Goal: Task Accomplishment & Management: Use online tool/utility

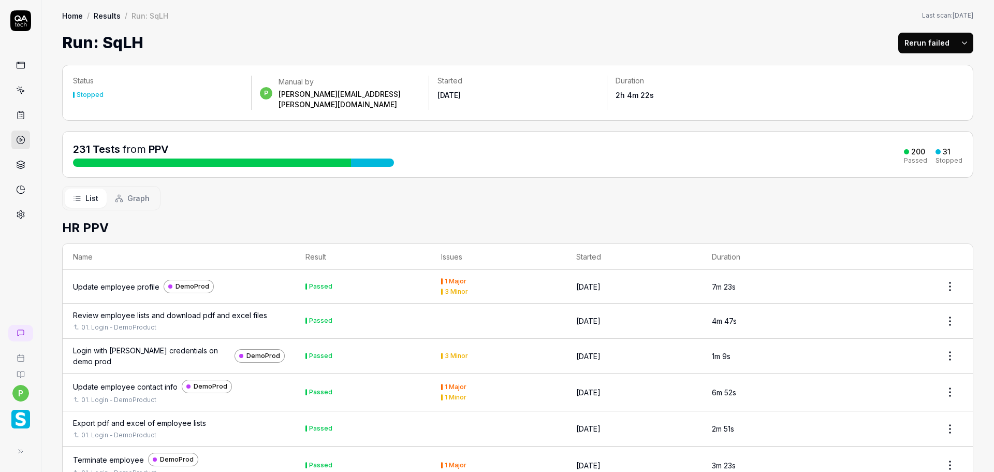
click at [100, 1] on div "Home / Results / Run: SqLH Home / Results / Run: SqLH Last scan: Jun 5 2025 Run…" at bounding box center [517, 27] width 953 height 54
click at [107, 14] on link "Results" at bounding box center [107, 15] width 27 height 10
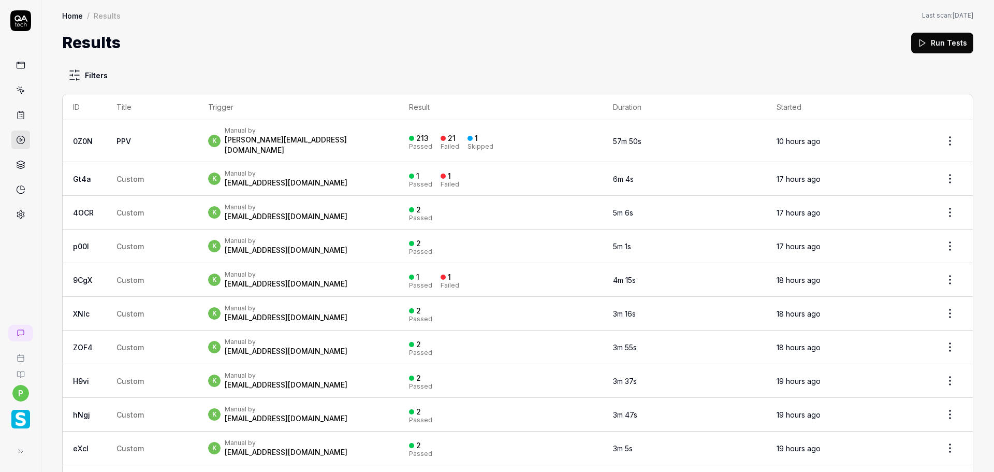
click at [19, 115] on icon at bounding box center [20, 114] width 9 height 9
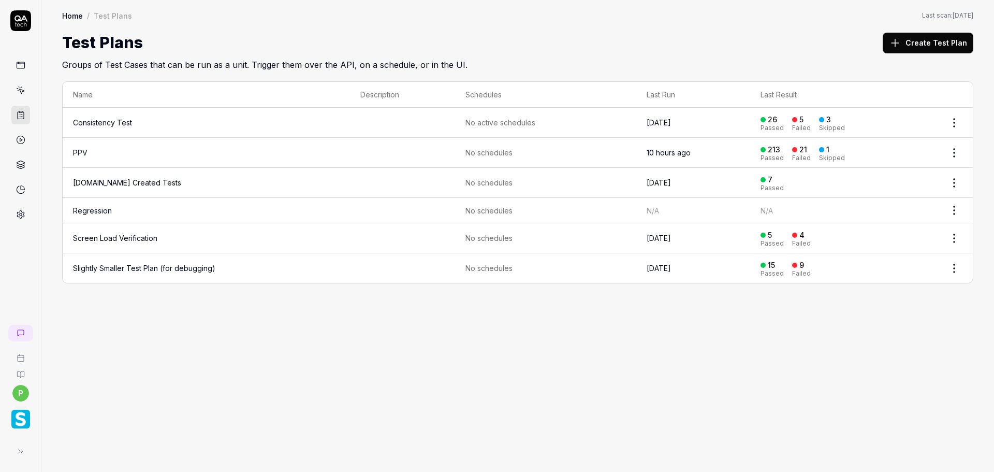
click at [85, 151] on link "PPV" at bounding box center [80, 152] width 14 height 9
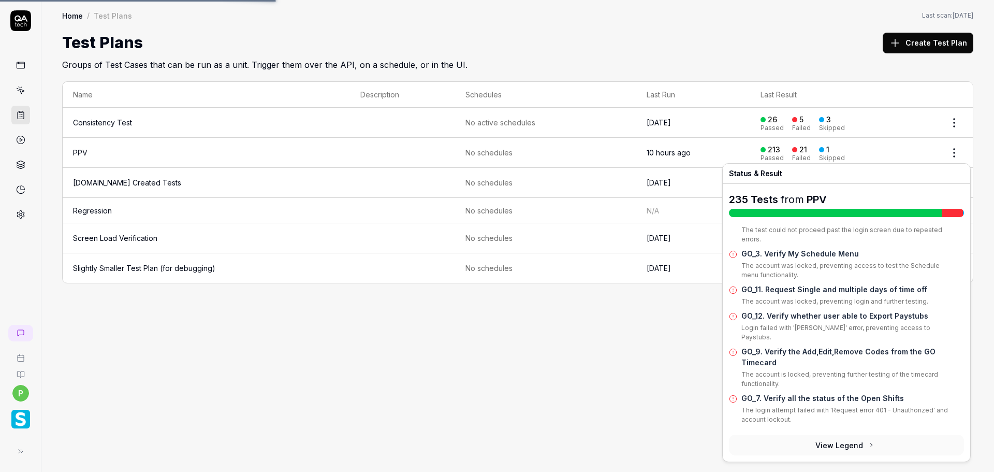
scroll to position [538, 0]
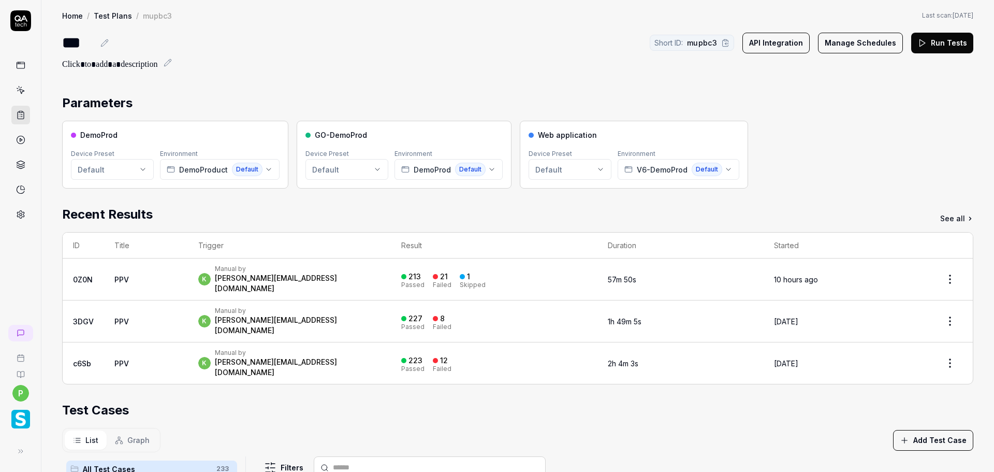
click at [934, 26] on div "Home / Test Plans / mupbc3 Home / Test Plans / mupbc3 Last scan: Jun 5 2025 ***…" at bounding box center [517, 35] width 953 height 71
click at [938, 62] on div "*** Short ID: mupbc3 API Integration Manage Schedules Run Tests" at bounding box center [517, 51] width 911 height 40
click at [918, 41] on icon at bounding box center [922, 42] width 9 height 9
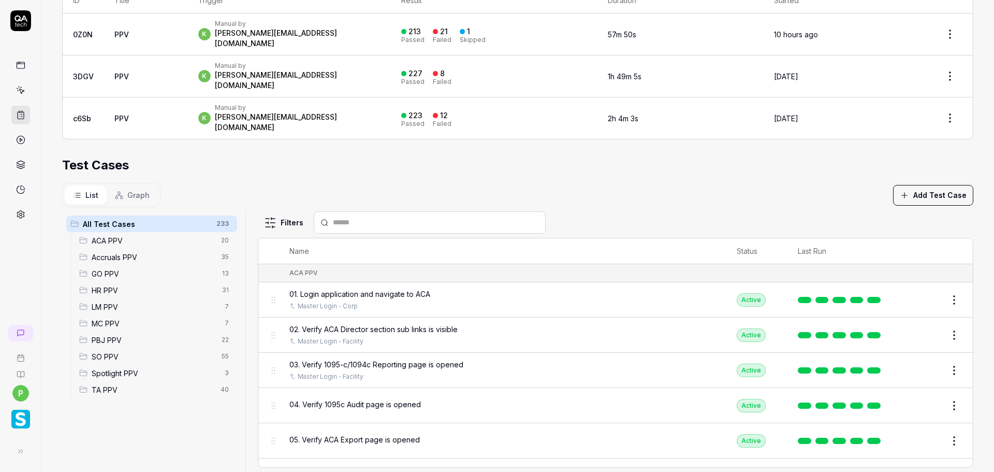
drag, startPoint x: 127, startPoint y: 176, endPoint x: 124, endPoint y: 169, distance: 8.1
click at [127, 185] on button "Graph" at bounding box center [132, 194] width 51 height 19
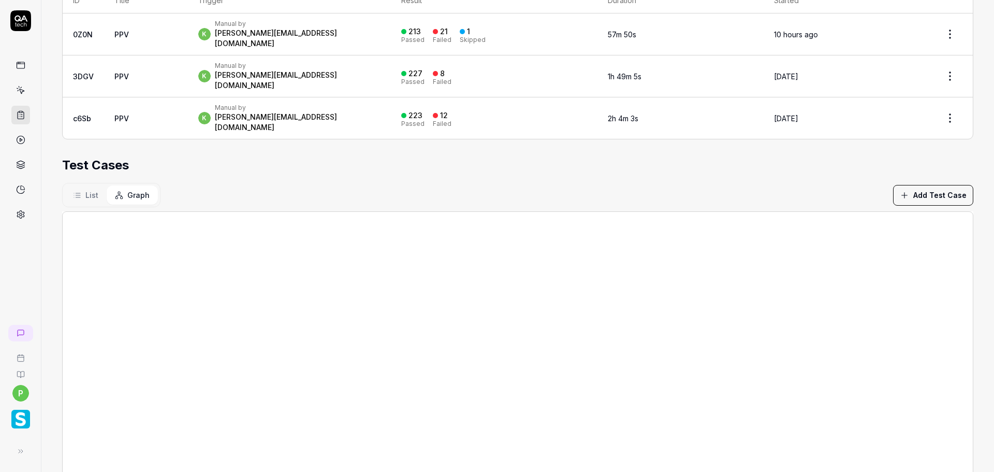
click at [124, 185] on button "Graph" at bounding box center [132, 194] width 51 height 19
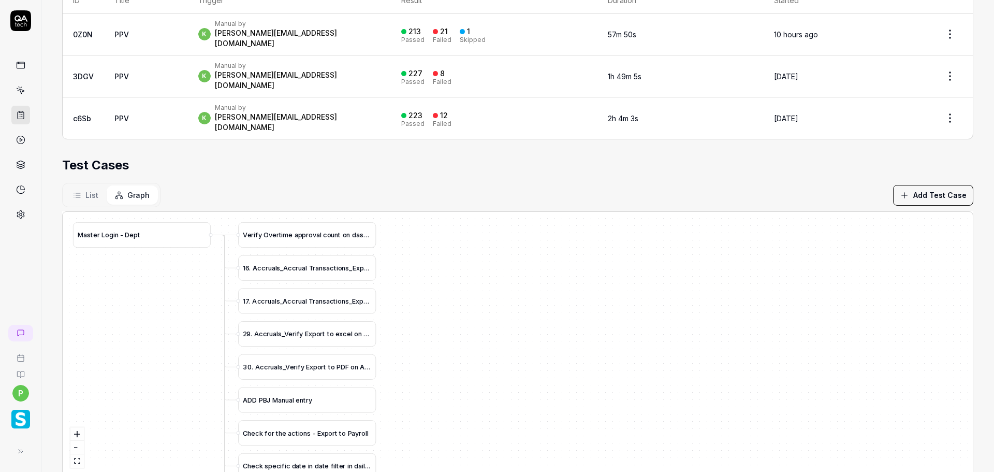
click at [100, 185] on button "List" at bounding box center [86, 194] width 42 height 19
click at [97, 190] on span "List" at bounding box center [91, 195] width 13 height 11
click at [85, 185] on button "List" at bounding box center [86, 194] width 42 height 19
click at [159, 157] on section "Test Cases List Graph Add Test Case M a s t e r L o g i n - D e p t V e r i f y…" at bounding box center [517, 316] width 911 height 320
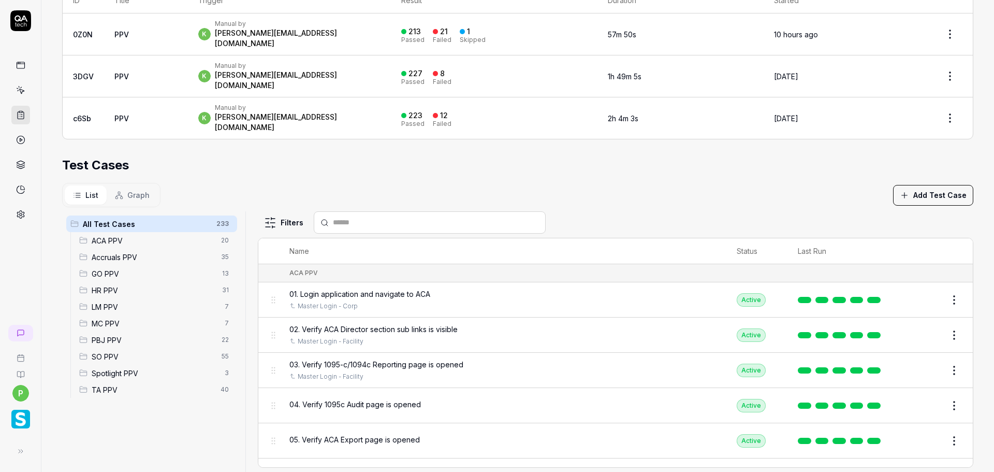
scroll to position [0, 0]
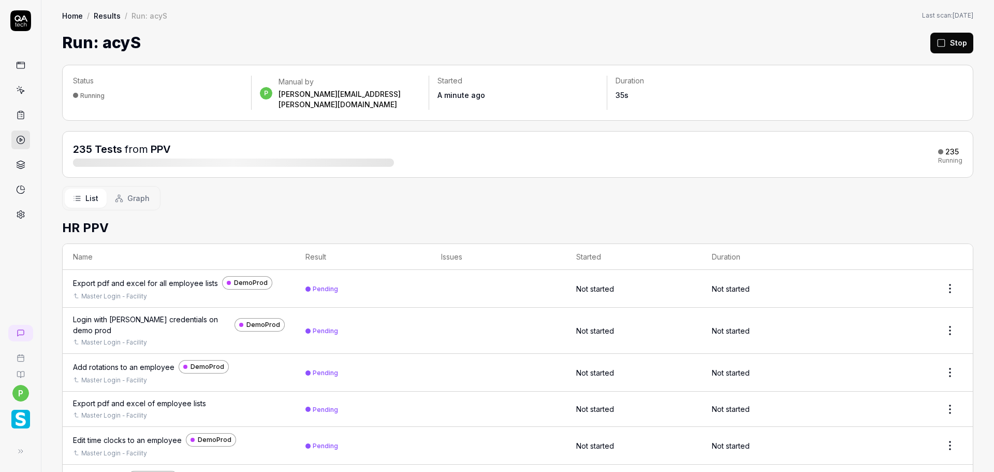
click at [761, 46] on div "Run: acyS Stop" at bounding box center [517, 42] width 911 height 23
drag, startPoint x: 437, startPoint y: 138, endPoint x: 441, endPoint y: 132, distance: 7.6
click at [438, 142] on div "235 Tests from PPV 235 Running" at bounding box center [518, 154] width 890 height 25
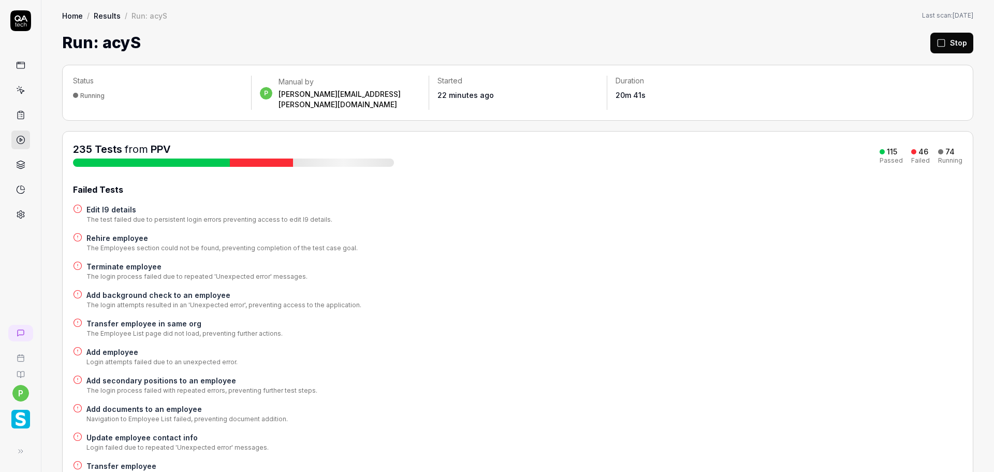
click at [671, 183] on div "Failed Tests" at bounding box center [518, 189] width 890 height 12
drag, startPoint x: 101, startPoint y: 46, endPoint x: 140, endPoint y: 45, distance: 38.8
click at [140, 45] on div "Run: acyS Stop" at bounding box center [517, 42] width 911 height 23
copy h1 "acyS"
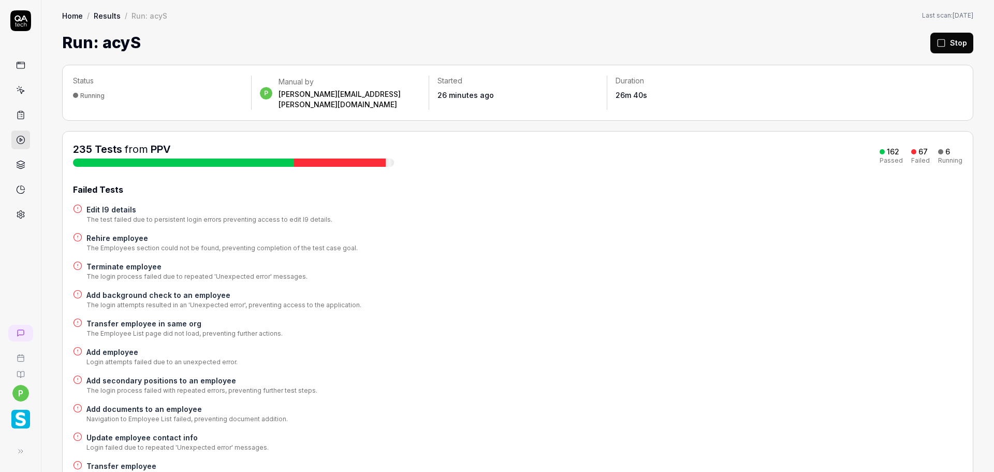
click at [880, 263] on div "Terminate employee The login process failed due to repeated 'Unexpected error' …" at bounding box center [518, 271] width 890 height 20
click at [483, 382] on div "Add secondary positions to an employee The login process failed with repeated e…" at bounding box center [518, 385] width 890 height 20
click at [914, 37] on button "Rerun failed" at bounding box center [926, 43] width 57 height 21
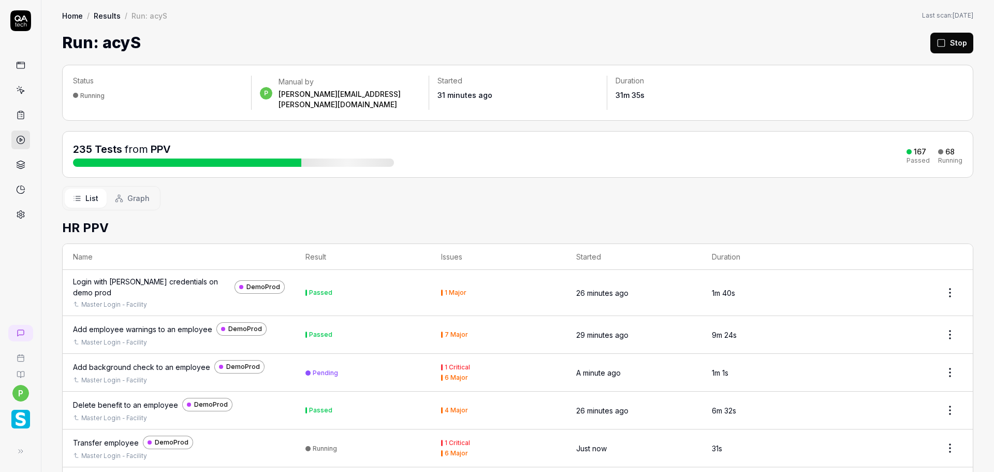
drag, startPoint x: 318, startPoint y: 202, endPoint x: 23, endPoint y: 183, distance: 295.8
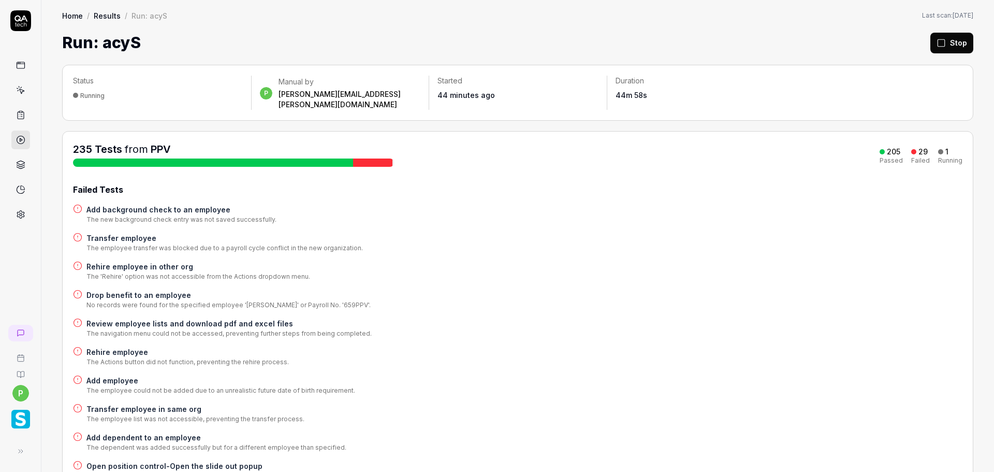
scroll to position [413, 0]
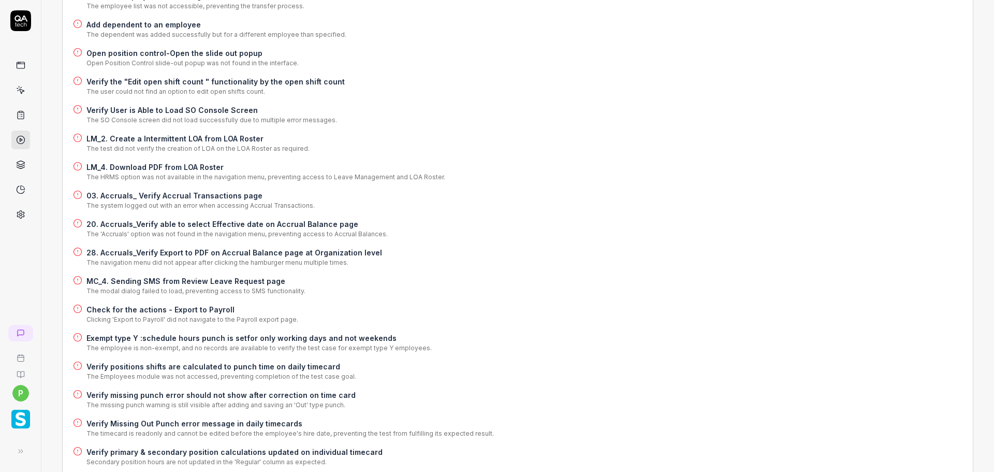
click at [994, 159] on div "Home / Results / Run: acyS Home / Results / Run: acyS Last scan: Jun 5 2025 Run…" at bounding box center [517, 236] width 953 height 472
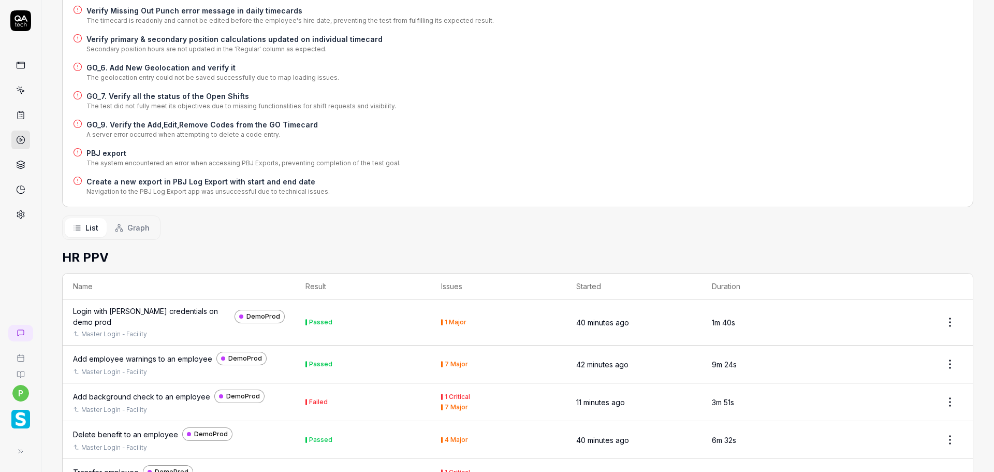
drag, startPoint x: 677, startPoint y: 44, endPoint x: 88, endPoint y: 1, distance: 590.3
click at [644, 44] on div "Verify primary & secondary position calculations updated on individual timecard…" at bounding box center [518, 44] width 890 height 20
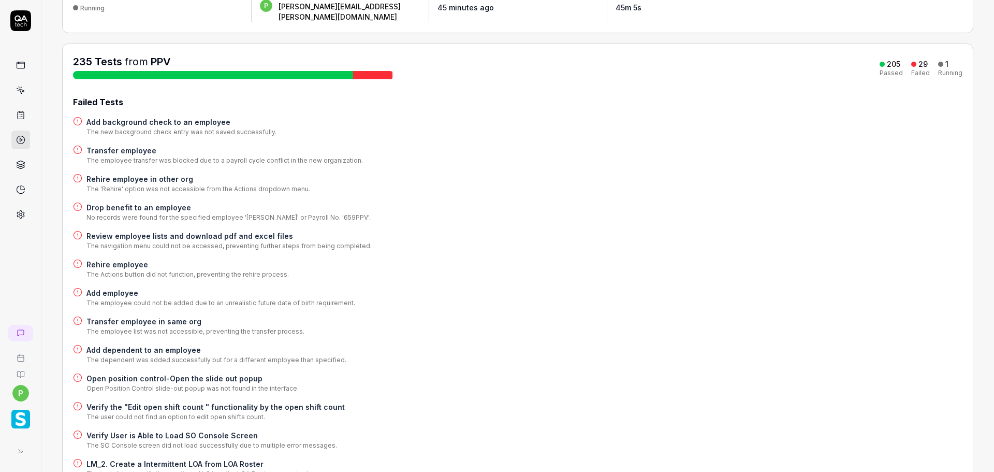
scroll to position [0, 0]
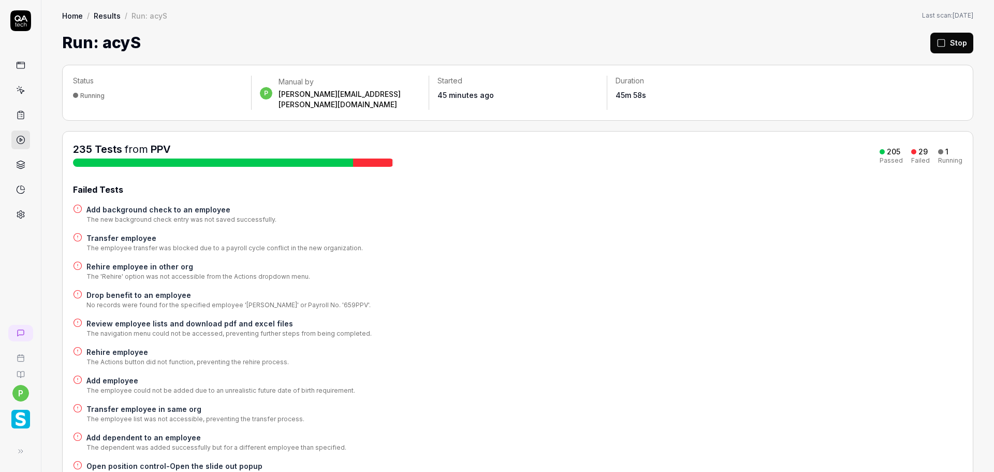
click at [607, 232] on div "Transfer employee The employee transfer was blocked due to a payroll cycle conf…" at bounding box center [518, 242] width 890 height 20
click at [477, 212] on div "Add background check to an employee The new background check entry was not save…" at bounding box center [518, 214] width 890 height 20
click at [938, 149] on div at bounding box center [940, 151] width 5 height 5
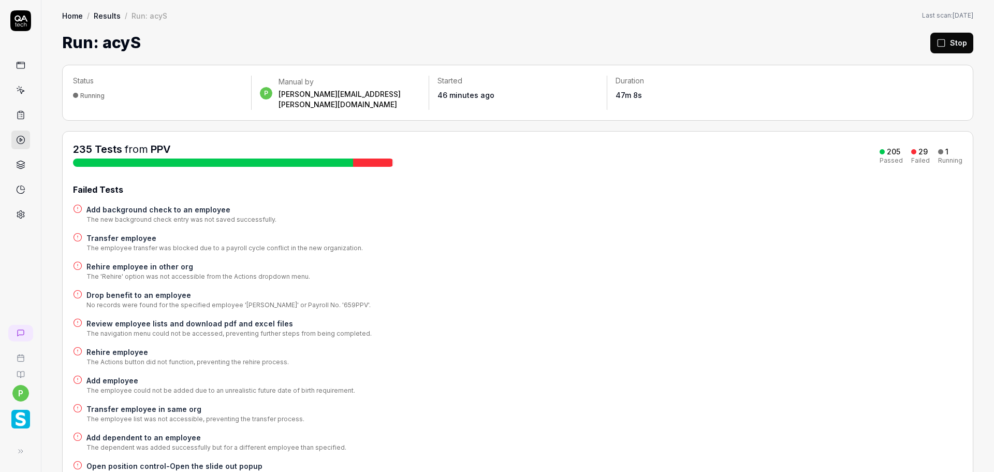
click at [938, 149] on div at bounding box center [940, 151] width 5 height 5
click at [298, 158] on div at bounding box center [213, 162] width 280 height 8
click at [368, 158] on div at bounding box center [373, 162] width 40 height 8
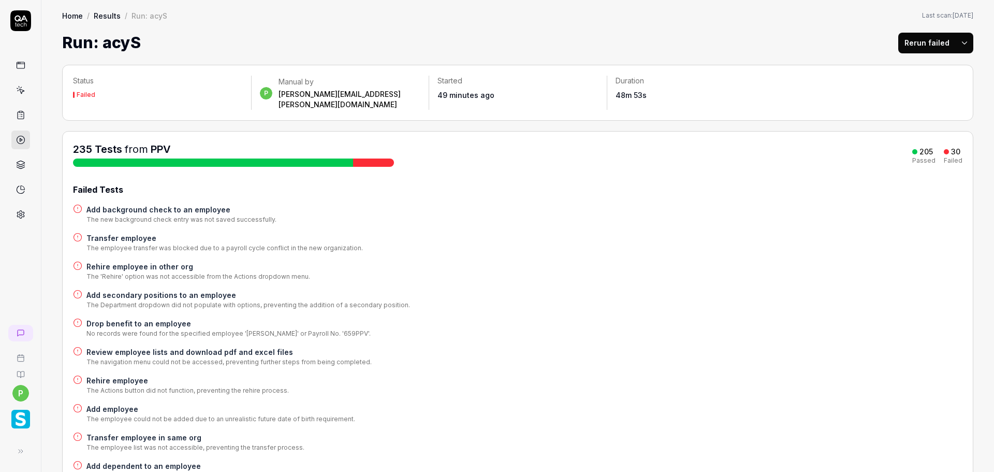
click at [908, 42] on button "Rerun failed" at bounding box center [926, 43] width 57 height 21
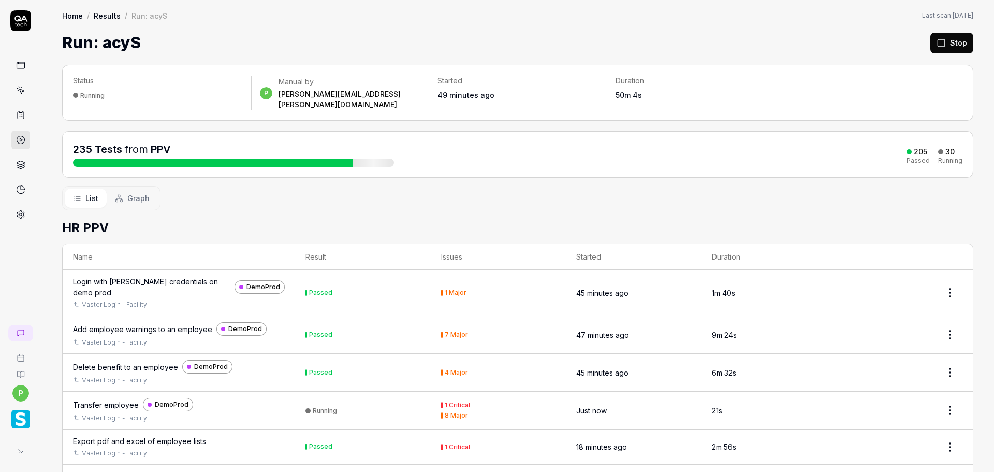
click at [447, 199] on div "List Graph" at bounding box center [517, 198] width 911 height 24
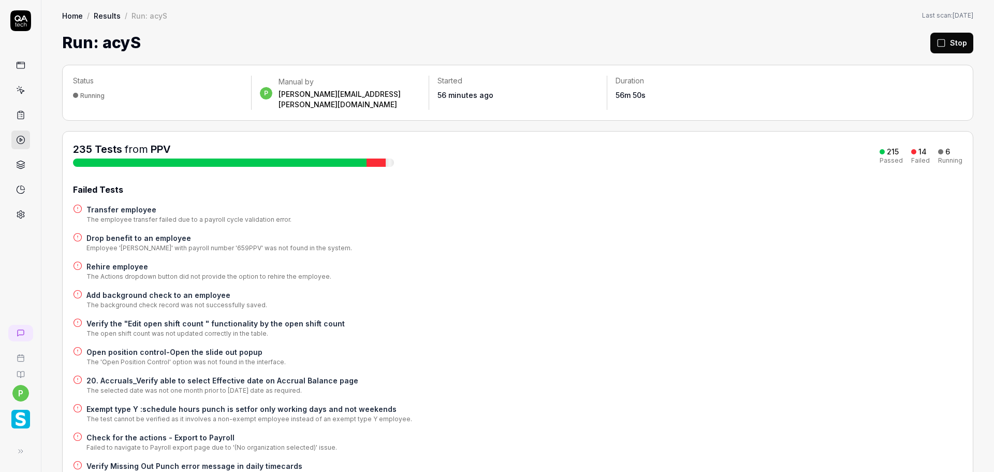
drag, startPoint x: 462, startPoint y: 401, endPoint x: 257, endPoint y: 496, distance: 225.9
drag, startPoint x: 257, startPoint y: 496, endPoint x: 810, endPoint y: 245, distance: 607.3
click at [810, 245] on div "Failed Tests Transfer employee The employee transfer failed due to a payroll cy…" at bounding box center [518, 388] width 890 height 411
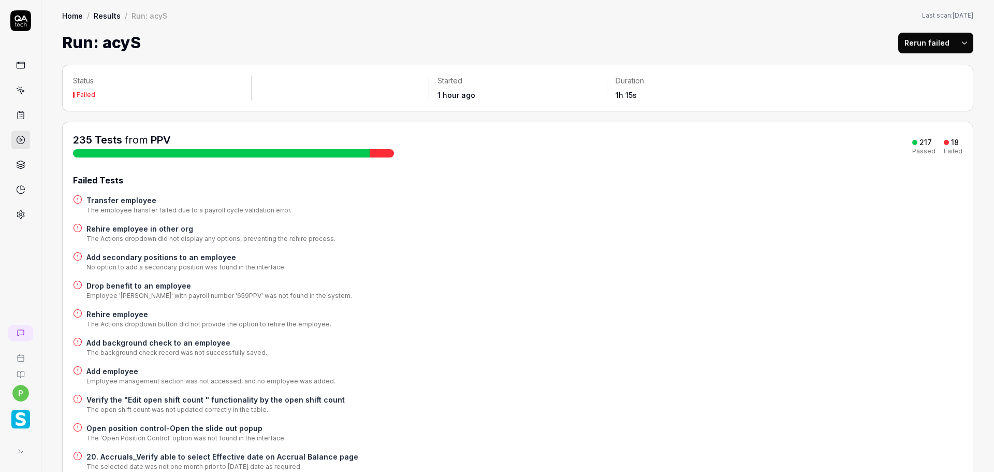
click at [924, 39] on button "Rerun failed" at bounding box center [926, 43] width 57 height 21
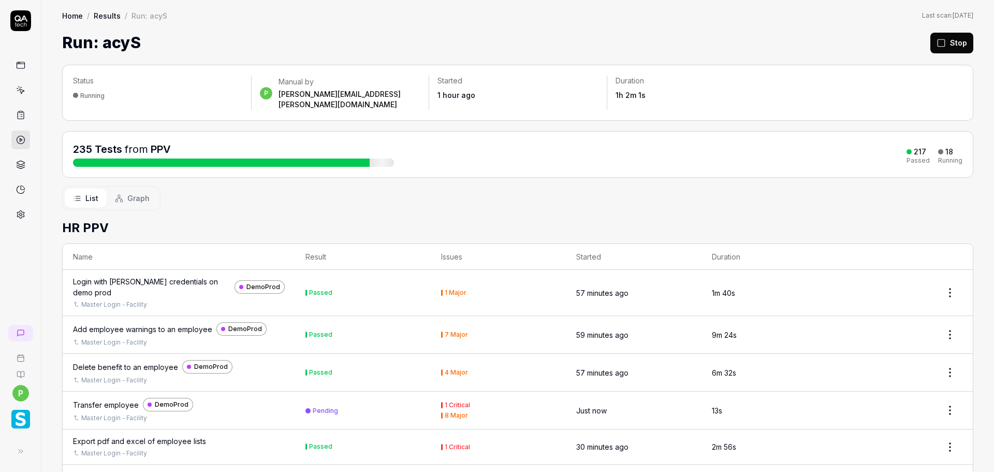
click at [937, 38] on icon at bounding box center [941, 42] width 9 height 9
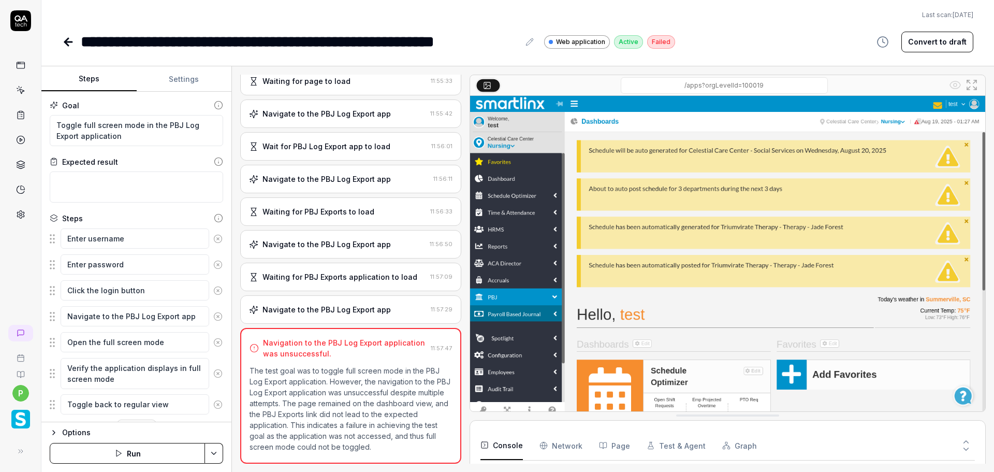
type textarea "*"
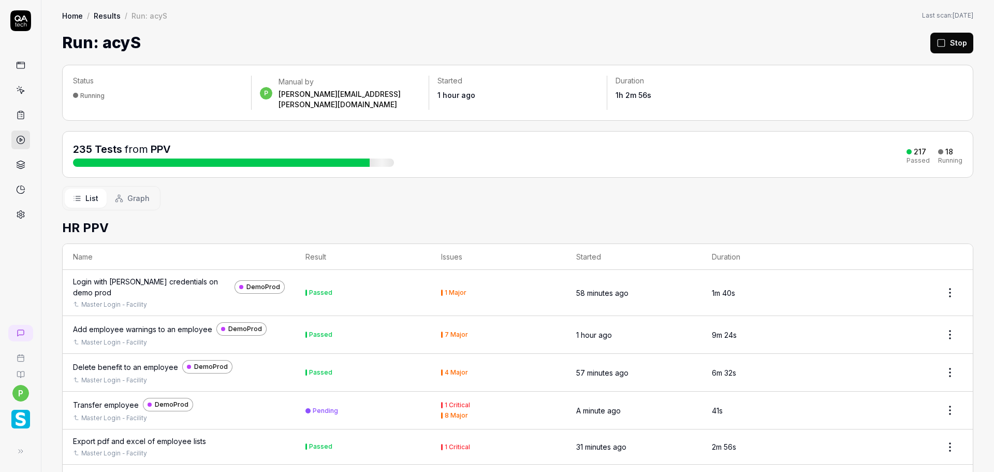
click at [484, 220] on h2 "HR PPV" at bounding box center [517, 228] width 911 height 19
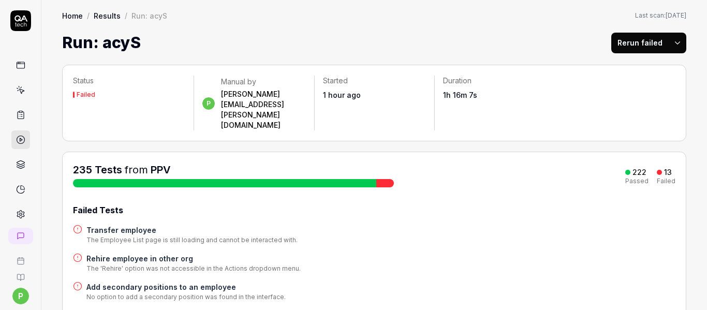
click at [624, 48] on button "Rerun failed" at bounding box center [640, 43] width 57 height 21
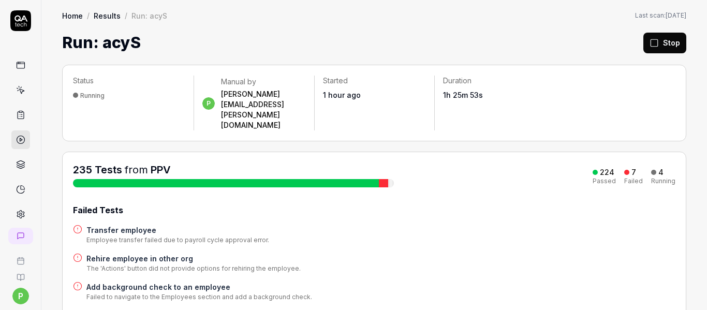
click at [558, 204] on div "Failed Tests Transfer employee Employee transfer failed due to payroll cycle ap…" at bounding box center [374, 310] width 603 height 212
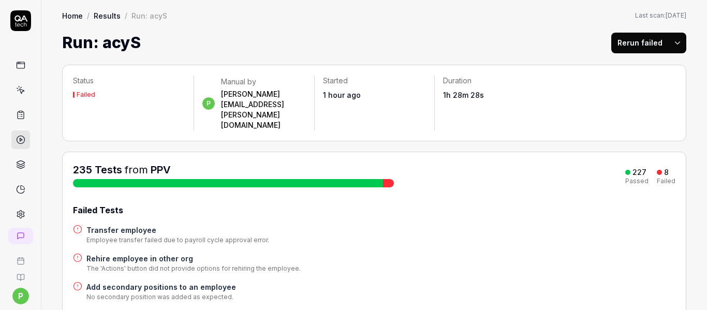
click at [493, 34] on div "Run: acyS Rerun failed" at bounding box center [374, 42] width 624 height 23
click at [631, 40] on button "Rerun failed" at bounding box center [640, 43] width 57 height 21
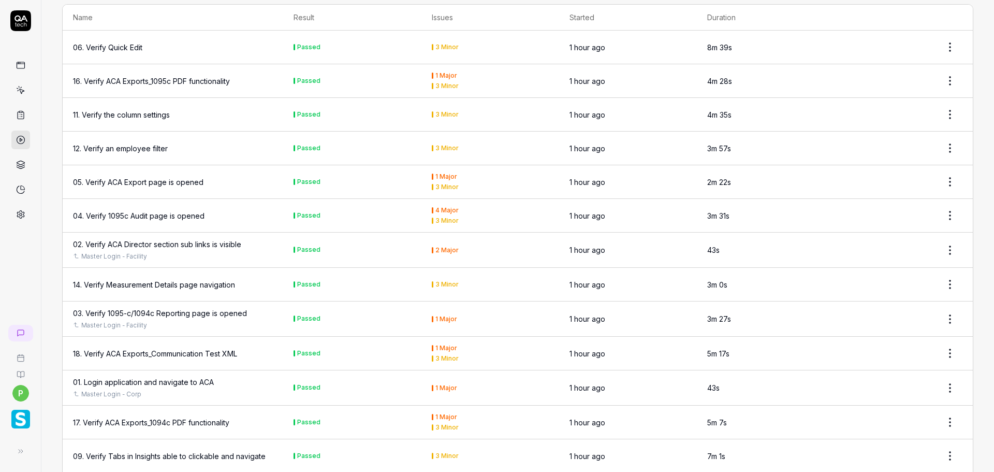
scroll to position [9488, 0]
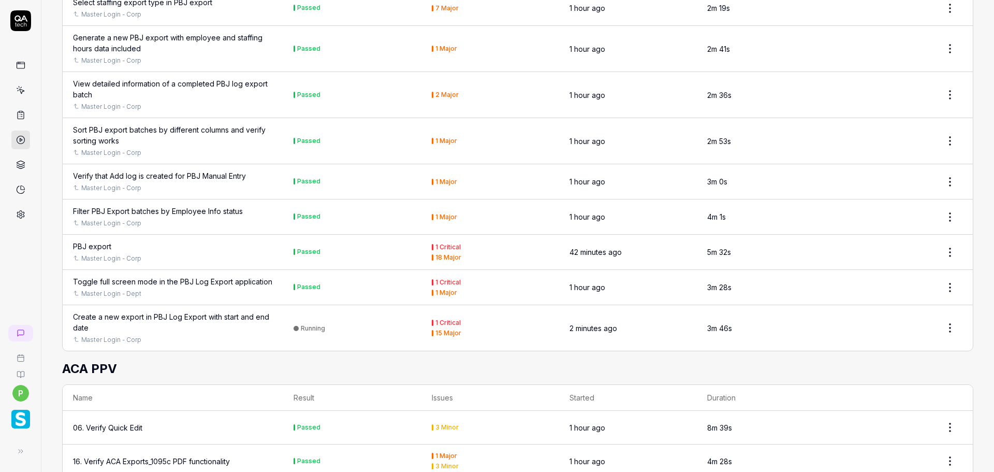
click at [303, 310] on div "Running" at bounding box center [313, 328] width 24 height 8
click at [439, 310] on div "15 Major" at bounding box center [448, 333] width 26 height 6
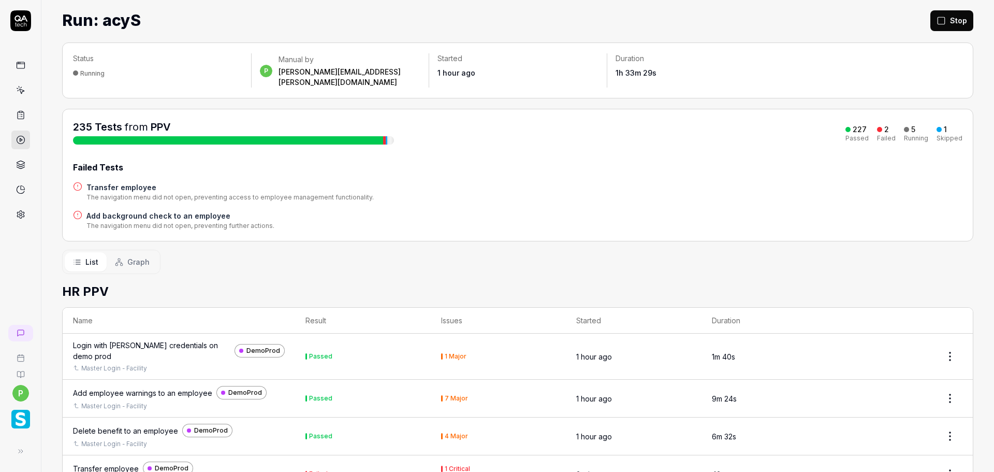
scroll to position [0, 0]
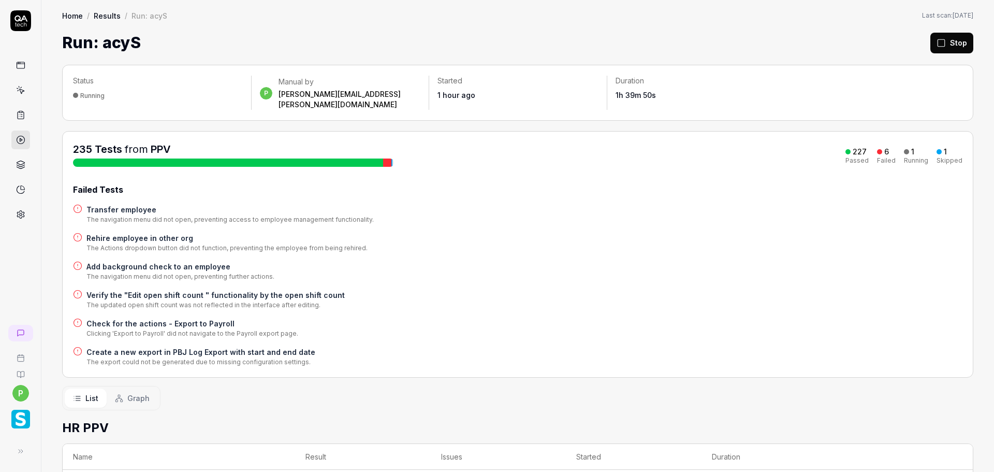
click at [726, 171] on div "235 Tests from PPV 227 Passed 6 Failed 1 Running 1 Skipped Failed Tests Transfe…" at bounding box center [518, 254] width 890 height 225
click at [785, 183] on div "Failed Tests" at bounding box center [518, 189] width 890 height 12
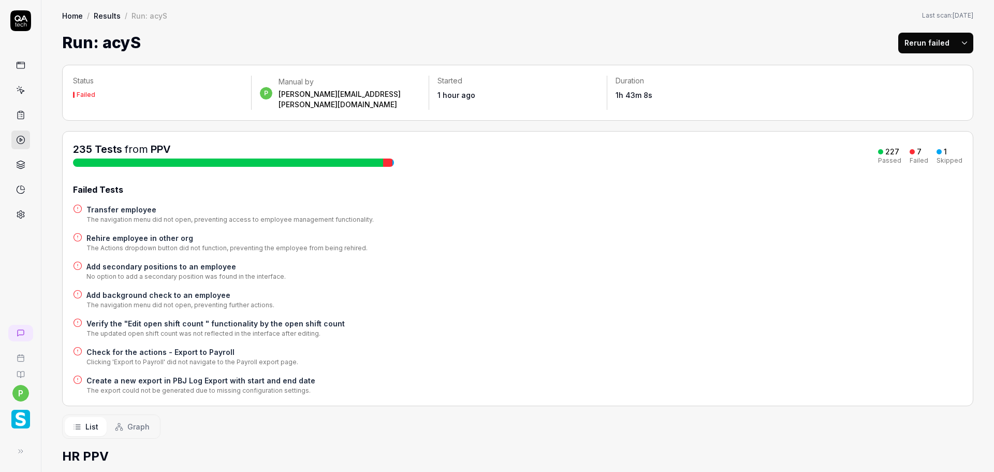
drag, startPoint x: 908, startPoint y: 45, endPoint x: 881, endPoint y: 149, distance: 107.1
click at [908, 45] on button "Rerun failed" at bounding box center [926, 43] width 57 height 21
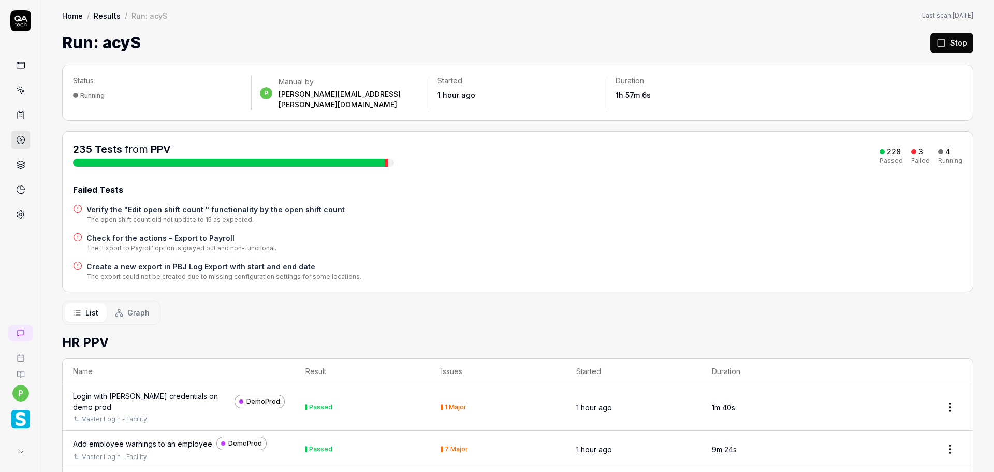
click at [176, 261] on h4 "Create a new export in PBJ Log Export with start and end date" at bounding box center [223, 266] width 275 height 11
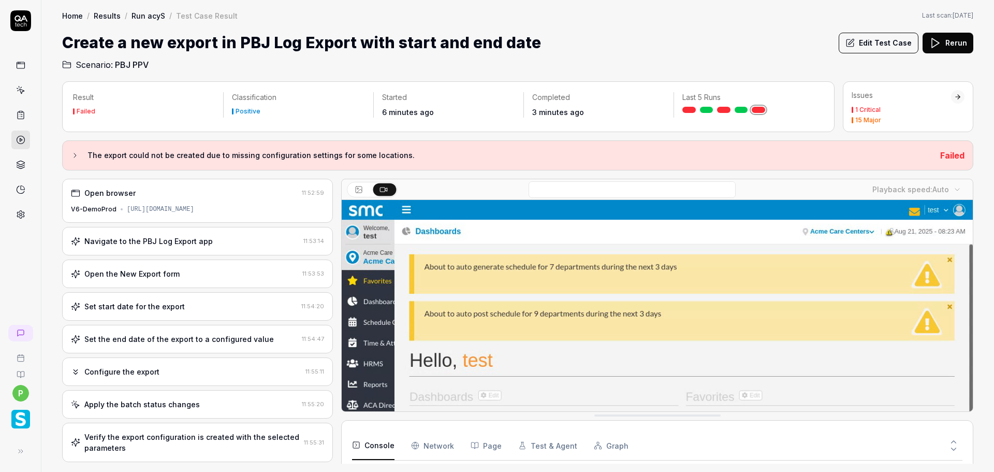
click at [883, 46] on button "Edit Test Case" at bounding box center [879, 43] width 80 height 21
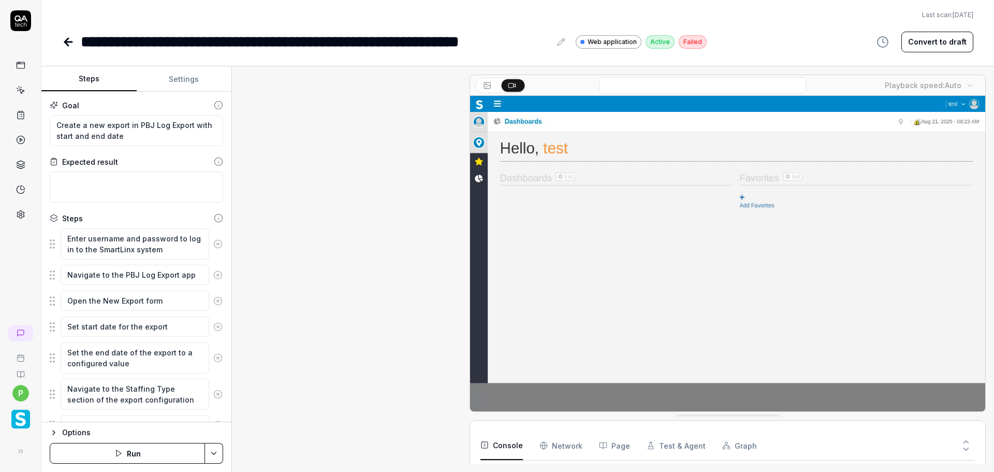
scroll to position [350, 0]
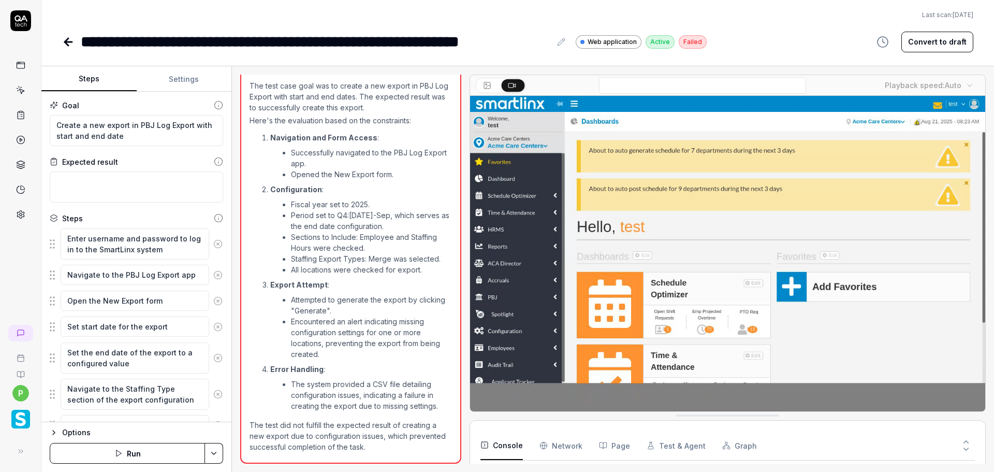
click at [174, 81] on button "Settings" at bounding box center [184, 79] width 95 height 25
type textarea "*"
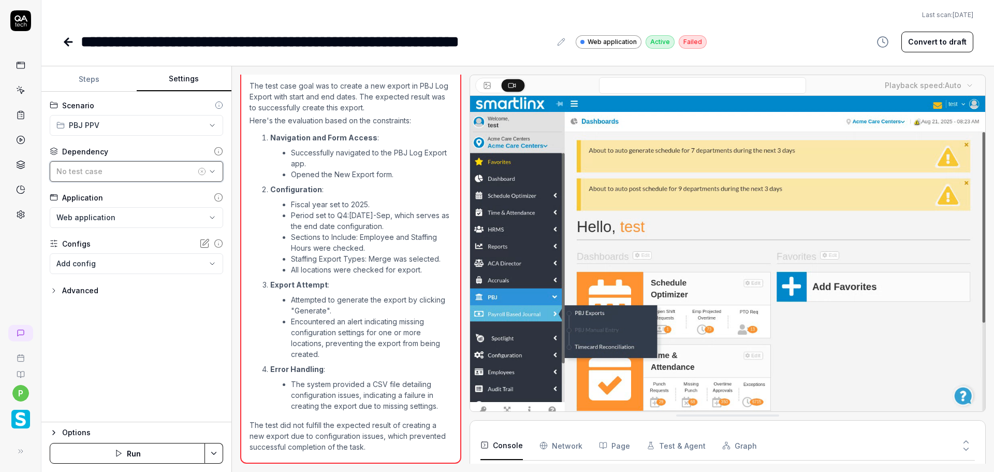
click at [170, 171] on div "No test case" at bounding box center [125, 171] width 139 height 11
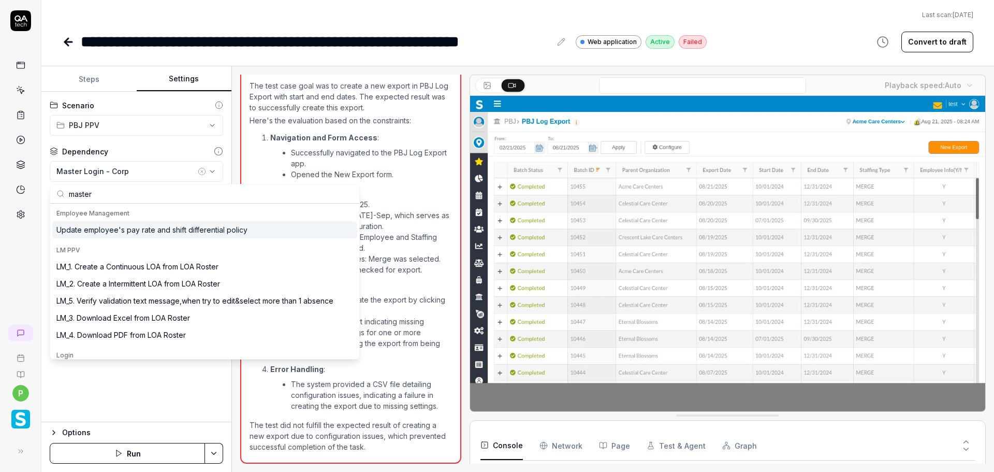
type input "master"
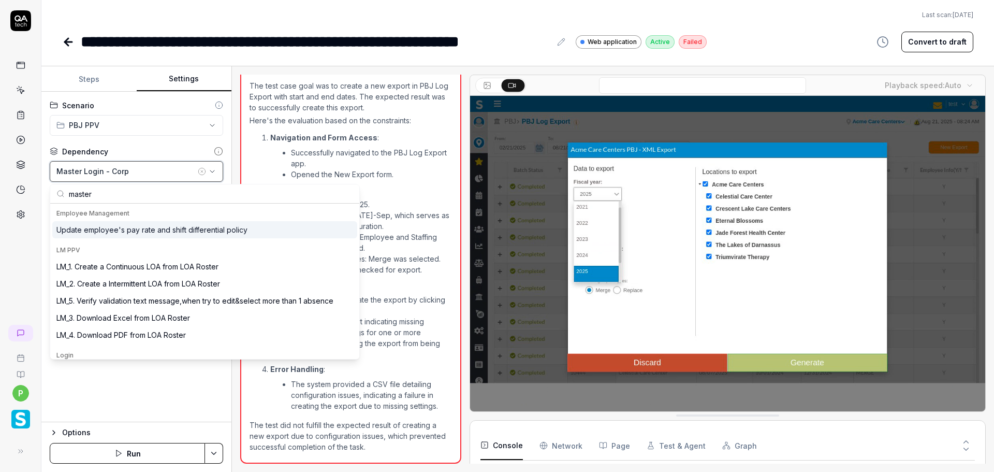
click at [212, 172] on icon "button" at bounding box center [212, 171] width 4 height 2
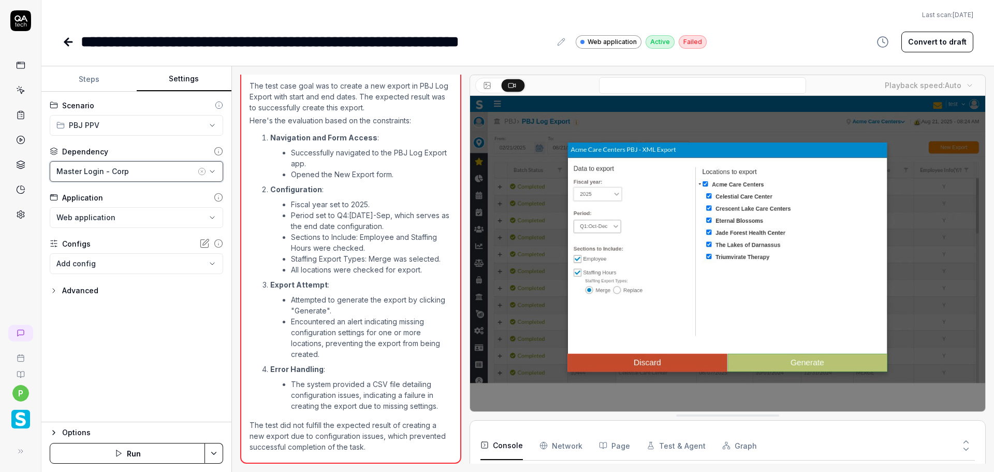
click at [209, 177] on button "Master Login - Corp" at bounding box center [136, 171] width 173 height 21
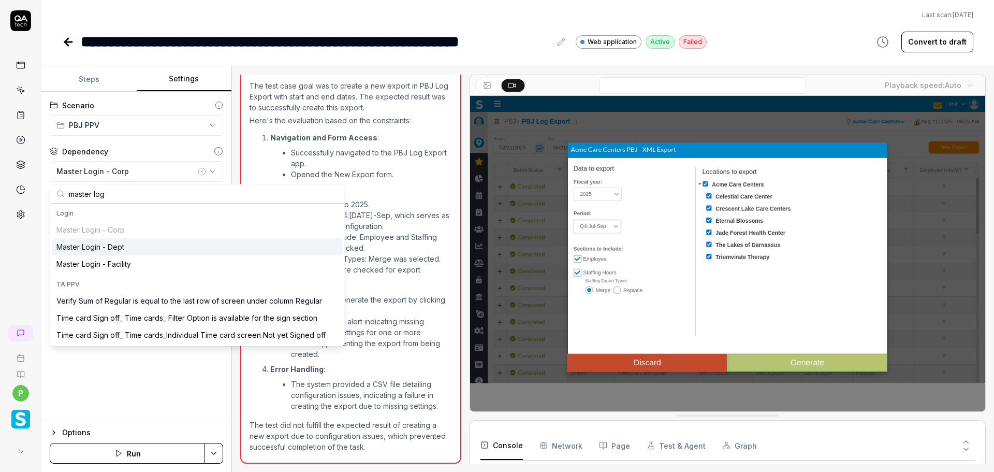
type input "master log"
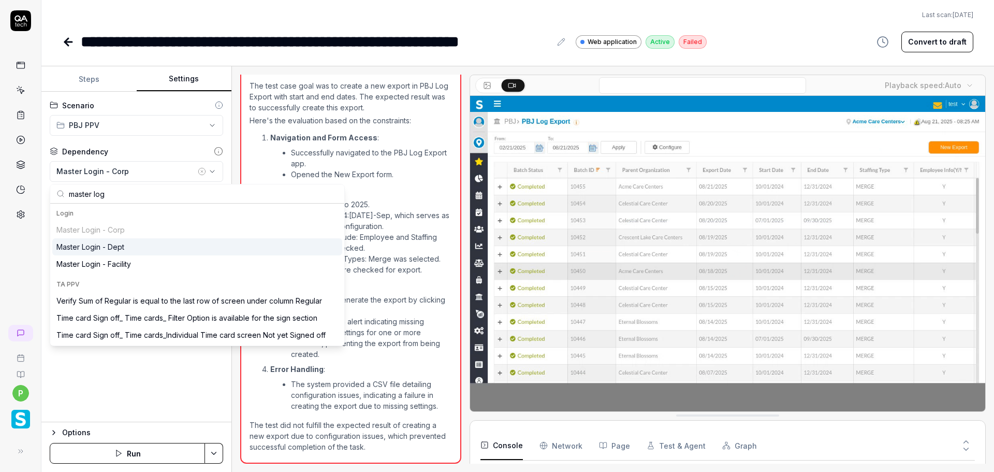
click at [149, 245] on div "Master Login - Dept" at bounding box center [197, 246] width 290 height 17
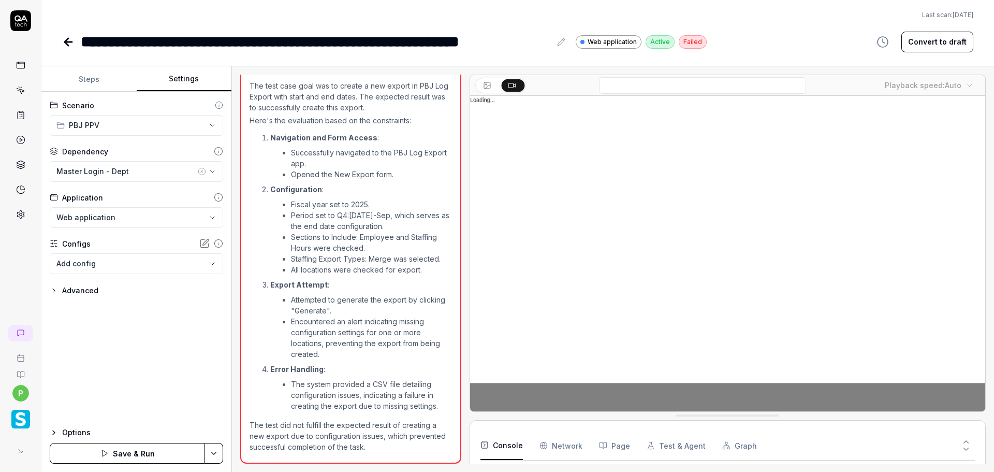
click at [208, 448] on html "**********" at bounding box center [497, 236] width 994 height 472
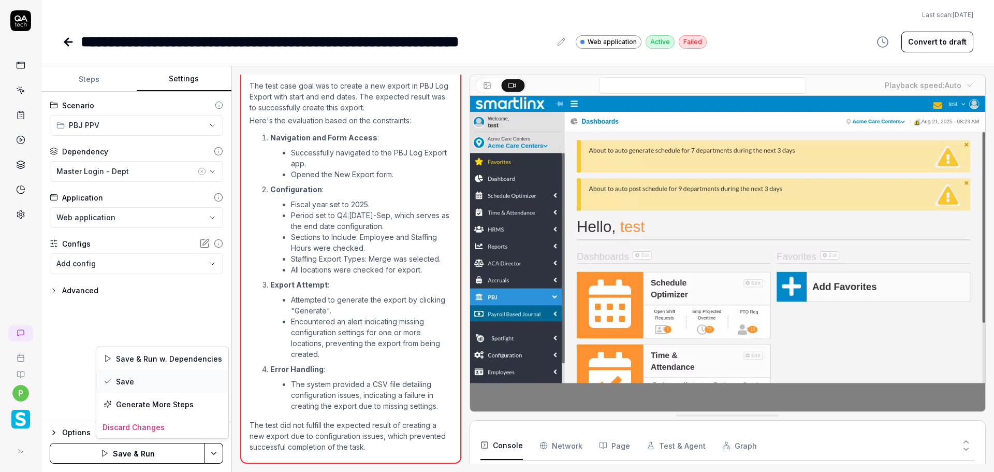
click at [169, 385] on div "Save" at bounding box center [162, 381] width 132 height 23
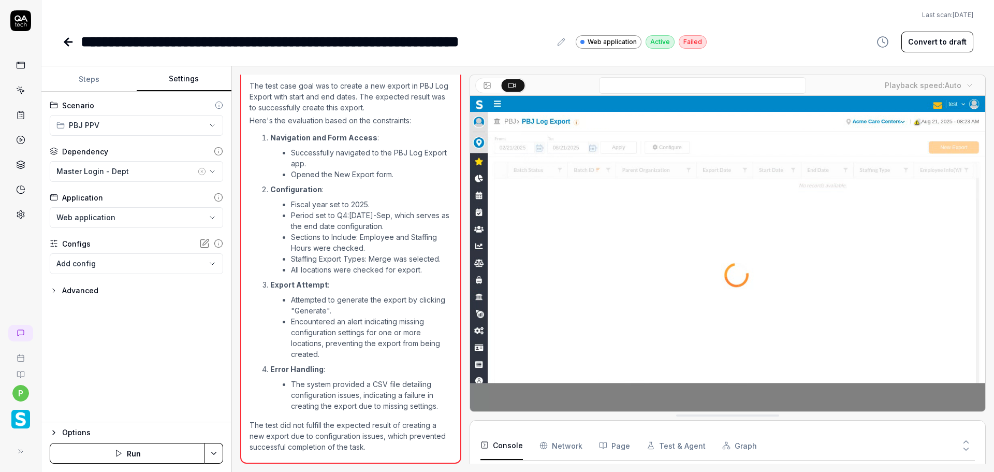
click at [98, 348] on div "**********" at bounding box center [136, 257] width 190 height 330
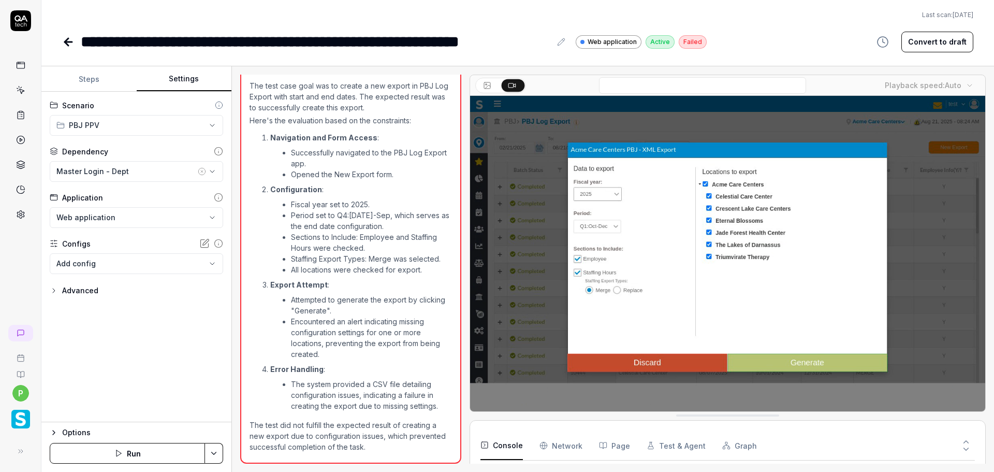
click at [74, 43] on icon at bounding box center [68, 42] width 12 height 12
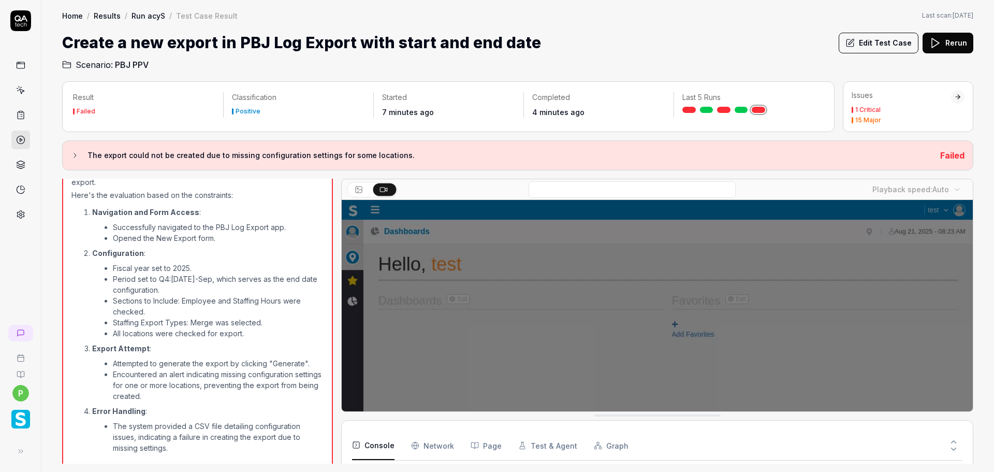
scroll to position [390, 0]
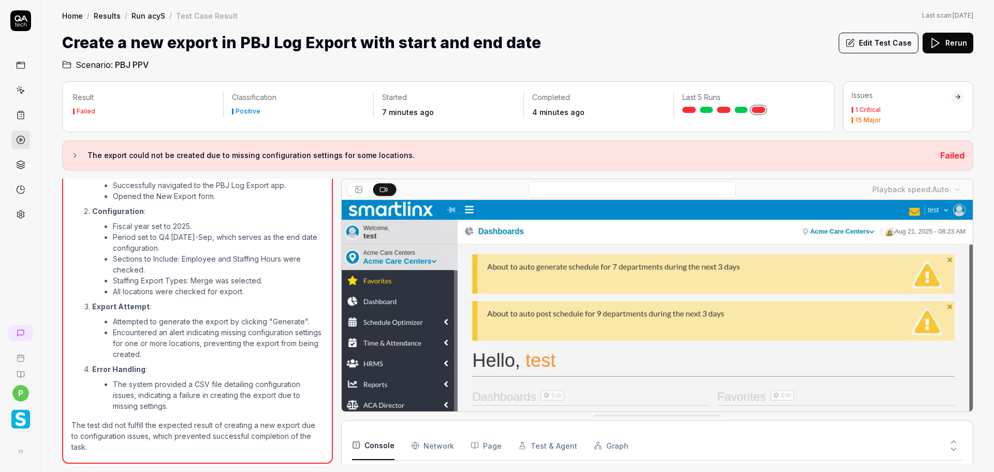
click at [142, 17] on link "Run acyS" at bounding box center [149, 15] width 34 height 10
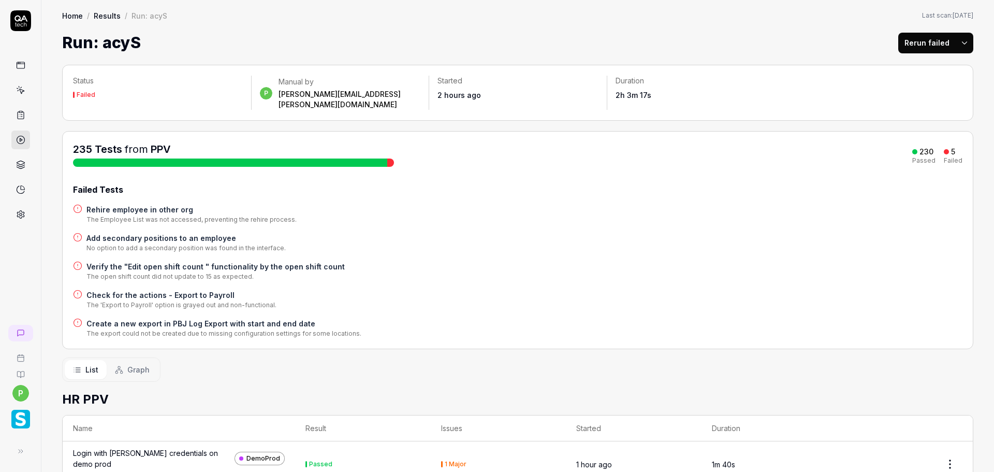
click at [932, 45] on button "Rerun failed" at bounding box center [926, 43] width 57 height 21
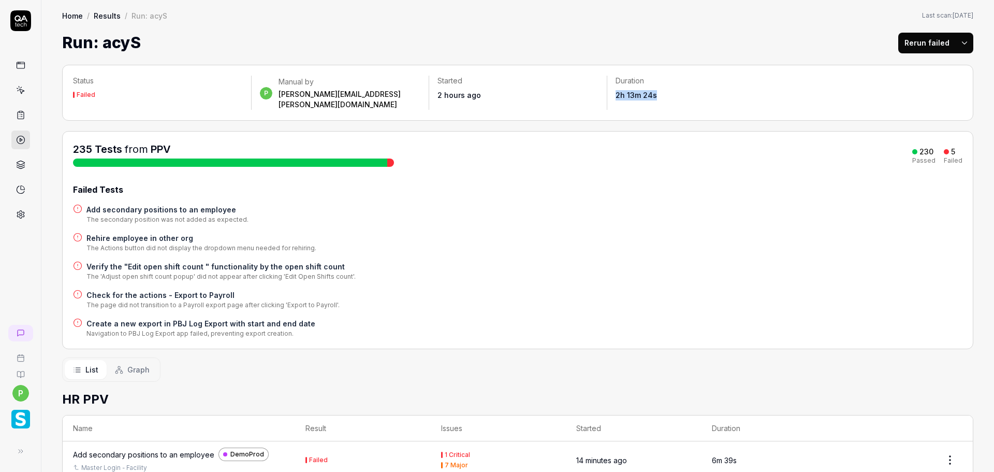
drag, startPoint x: 651, startPoint y: 102, endPoint x: 604, endPoint y: 101, distance: 47.1
click at [604, 101] on div "Status Failed p Manual by [PERSON_NAME][EMAIL_ADDRESS][PERSON_NAME][DOMAIN_NAME…" at bounding box center [517, 93] width 911 height 56
copy time "2h 13m 24s"
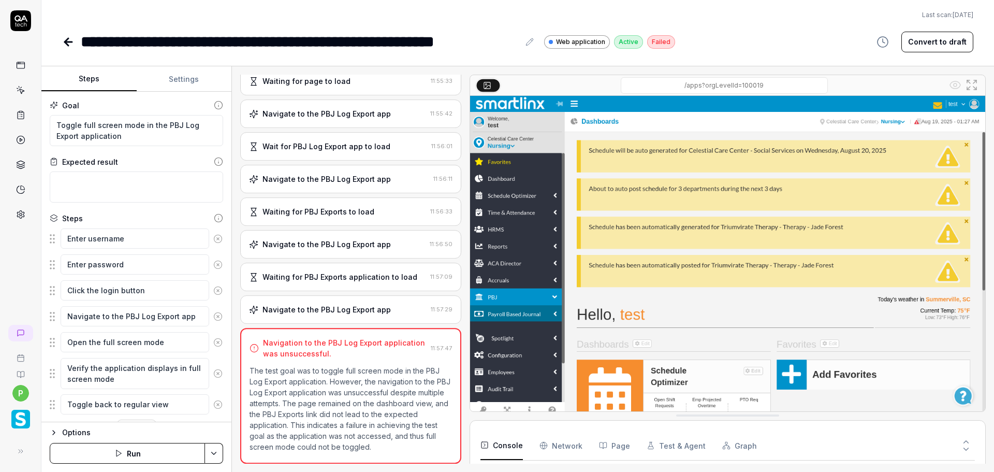
scroll to position [109, 0]
